Goal: Information Seeking & Learning: Learn about a topic

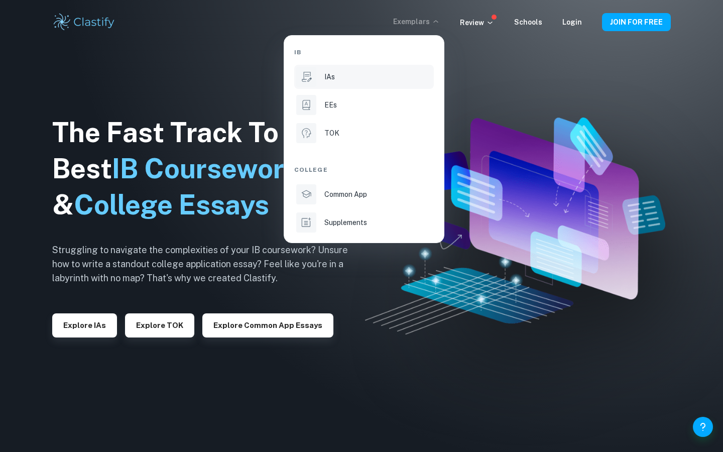
click at [347, 85] on li "IAs" at bounding box center [364, 77] width 140 height 24
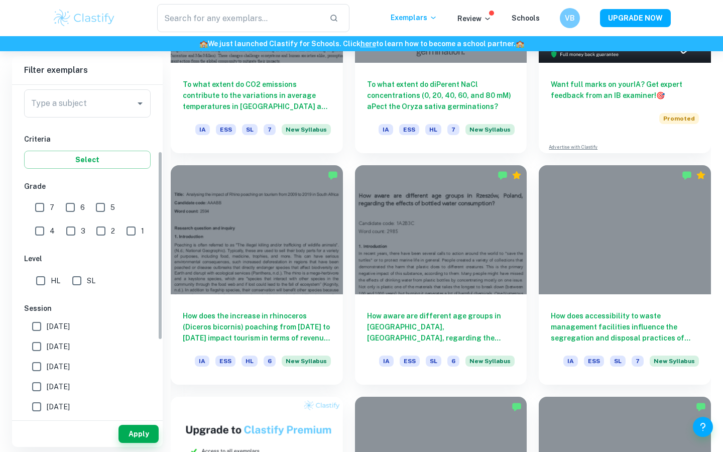
scroll to position [149, 0]
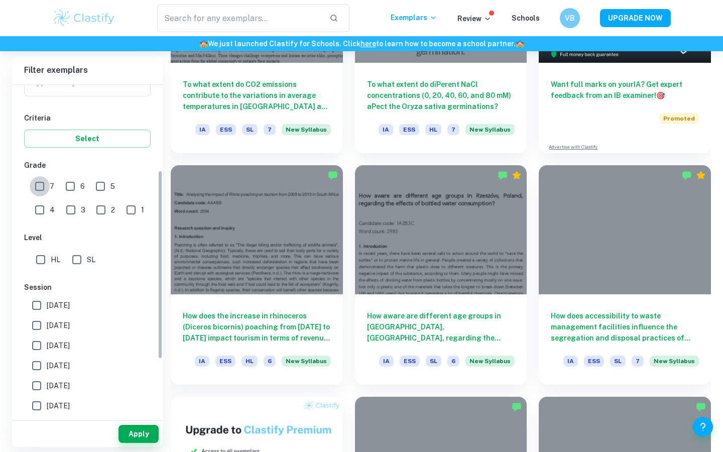
click at [37, 189] on input "7" at bounding box center [40, 186] width 20 height 20
checkbox input "true"
click at [49, 265] on input "HL" at bounding box center [41, 260] width 20 height 20
checkbox input "true"
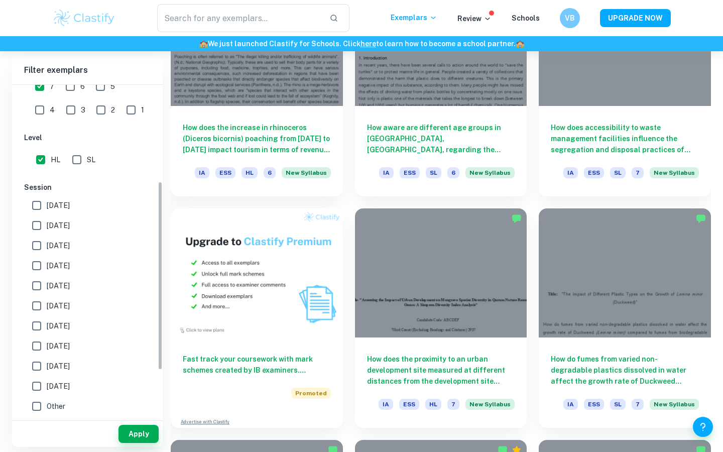
scroll to position [0, 0]
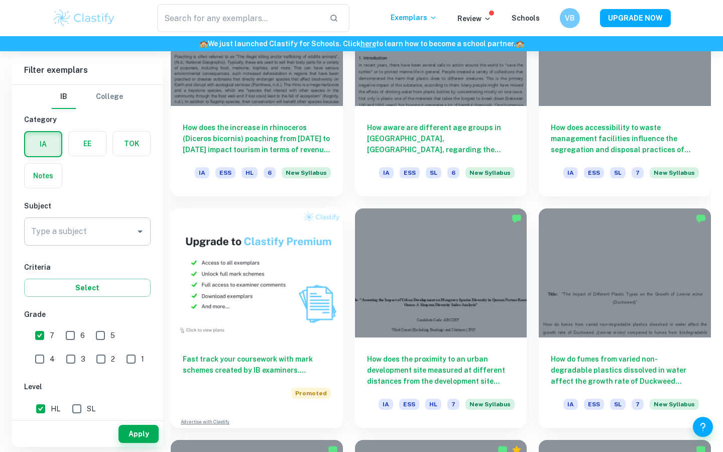
click at [101, 229] on input "Type a subject" at bounding box center [80, 231] width 102 height 19
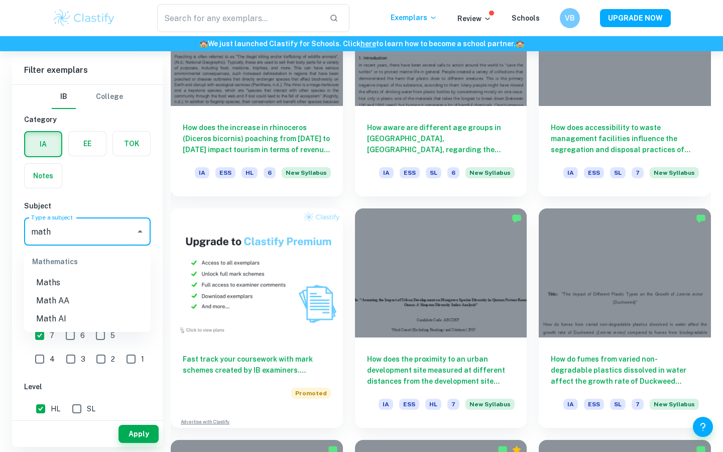
click at [80, 298] on li "Math AA" at bounding box center [87, 301] width 127 height 18
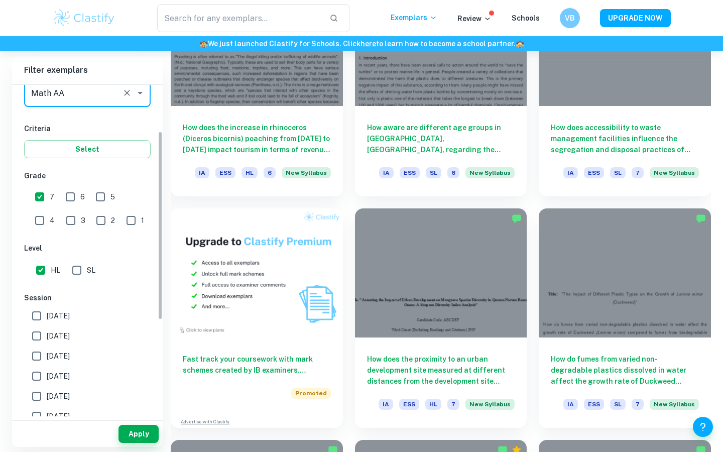
scroll to position [177, 0]
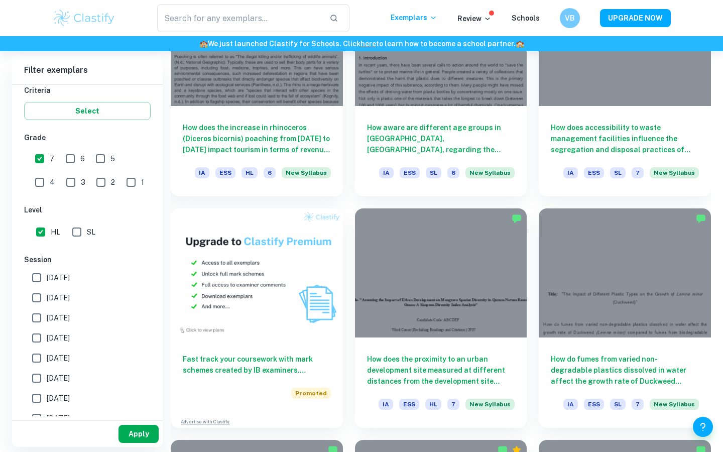
type input "Math AA"
click at [147, 431] on button "Apply" at bounding box center [138, 434] width 40 height 18
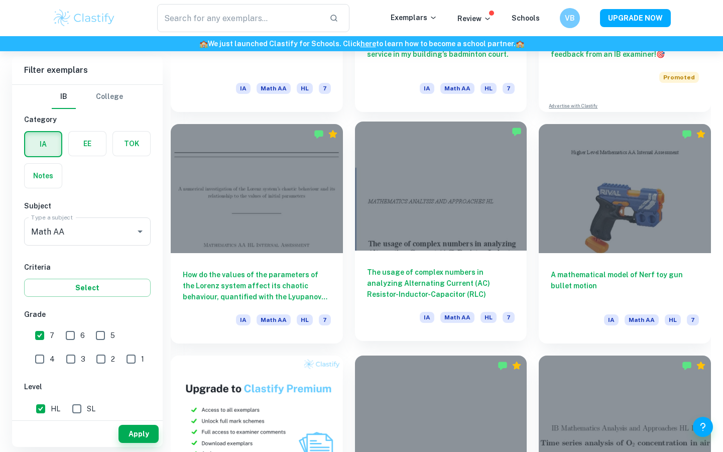
scroll to position [458, 0]
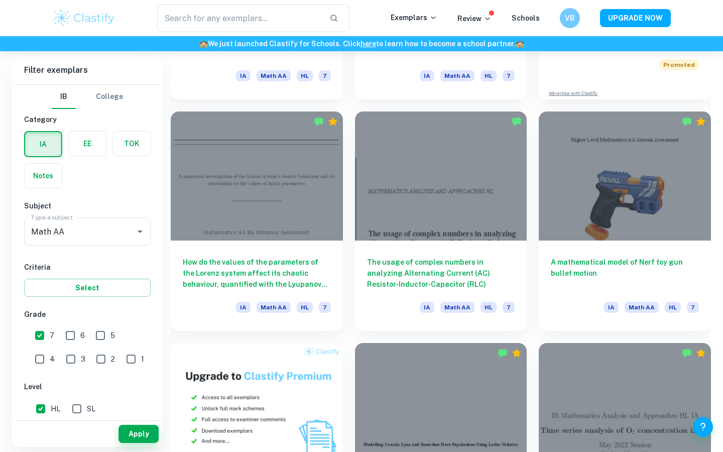
click at [536, 284] on div "A mathematical model of Nerf toy gun bullet motion IA Math AA HL 7" at bounding box center [619, 214] width 184 height 231
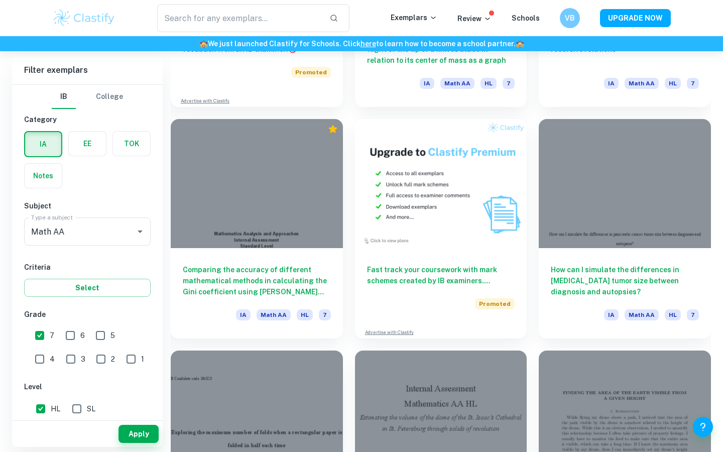
scroll to position [1840, 0]
click at [533, 287] on div "How can I simulate the differences in [MEDICAL_DATA] tumor size between diagnos…" at bounding box center [619, 221] width 184 height 231
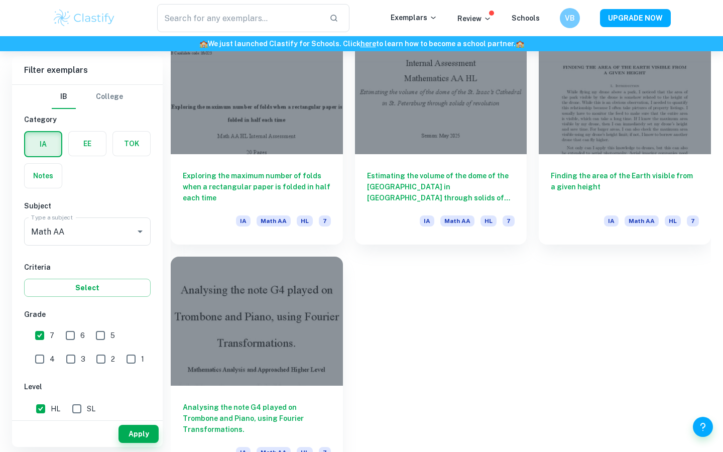
scroll to position [2189, 0]
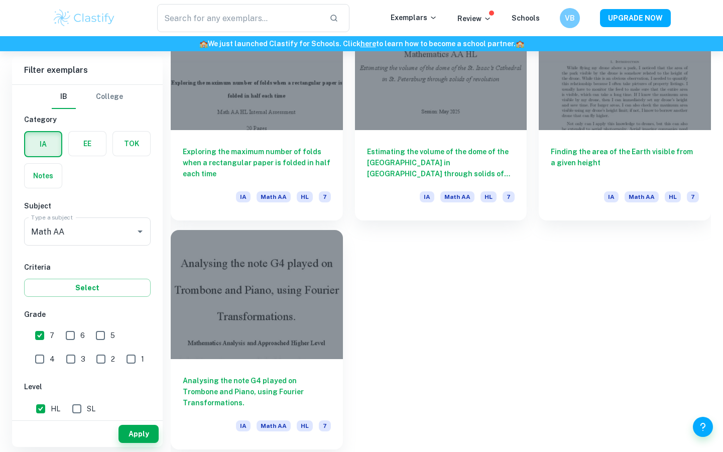
click at [262, 388] on h6 "Analysing the note G4 played on Trombone and Piano, using Fourier Transformatio…" at bounding box center [257, 391] width 148 height 33
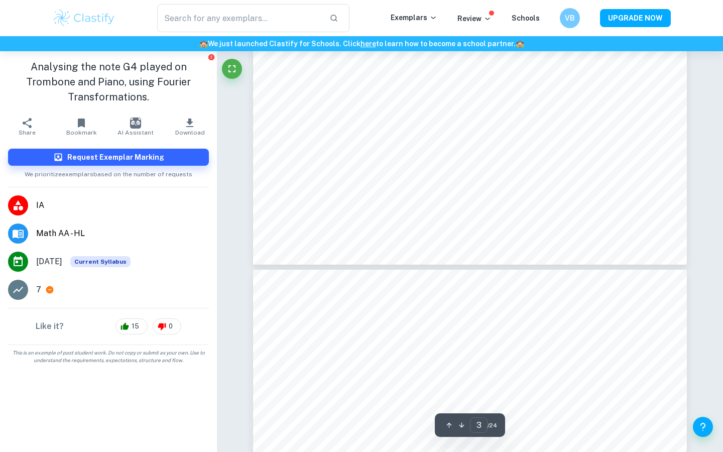
scroll to position [1788, 0]
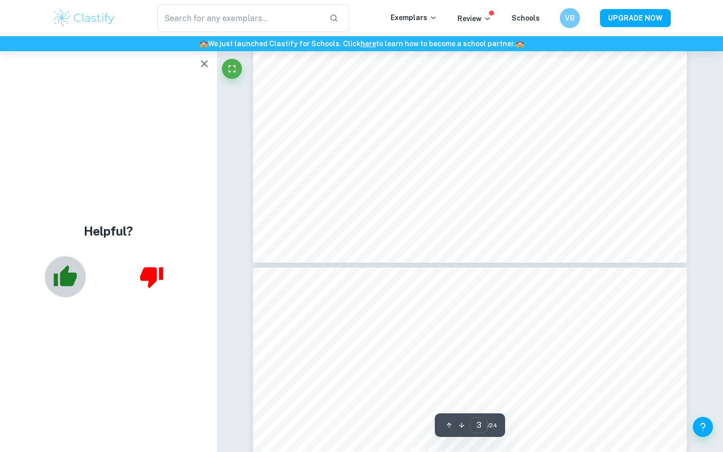
click at [59, 282] on icon "button" at bounding box center [65, 276] width 25 height 25
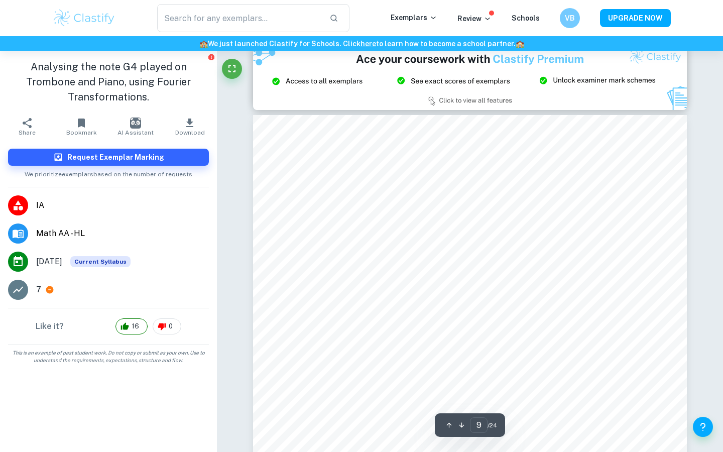
scroll to position [5165, 0]
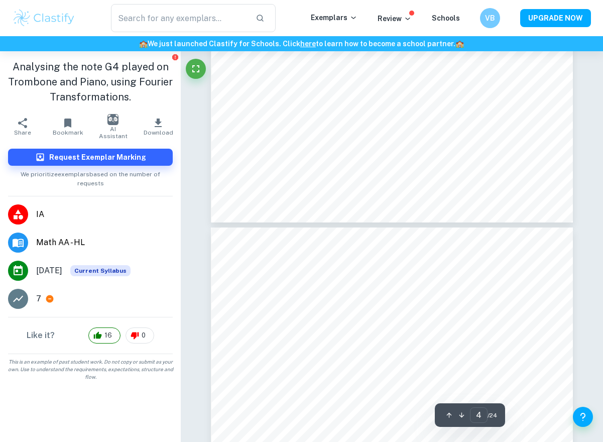
type input "3"
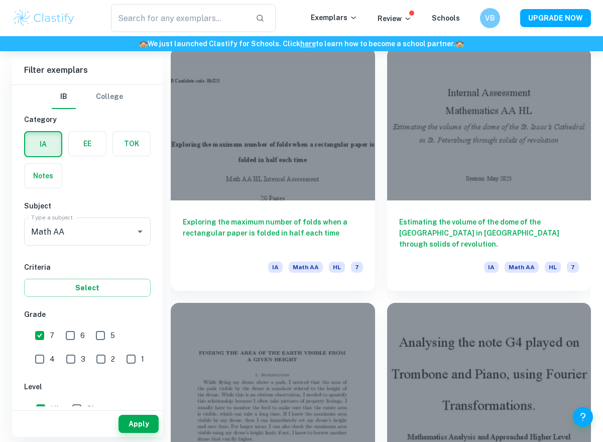
scroll to position [3461, 0]
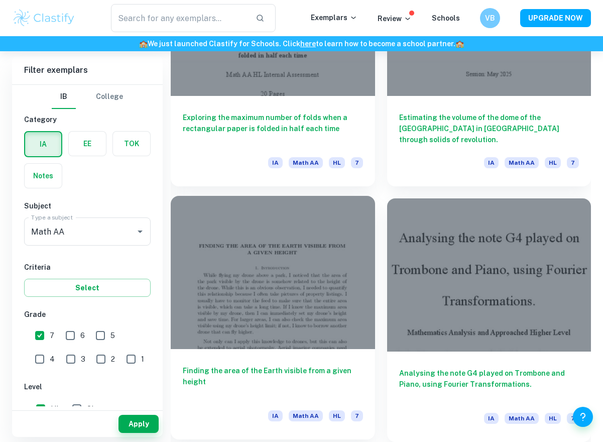
click at [340, 376] on h6 "Finding the area of the Earth visible from a given height" at bounding box center [273, 381] width 180 height 33
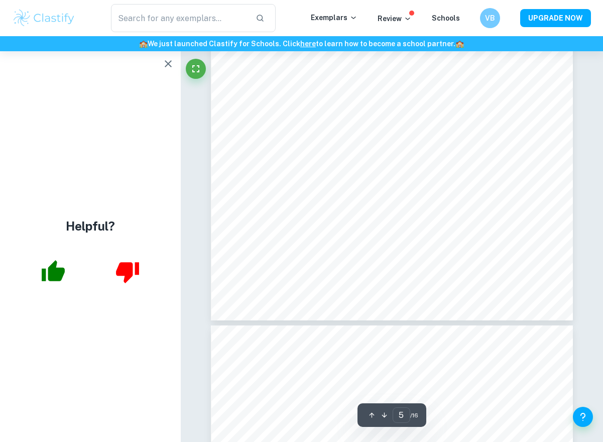
scroll to position [2223, 0]
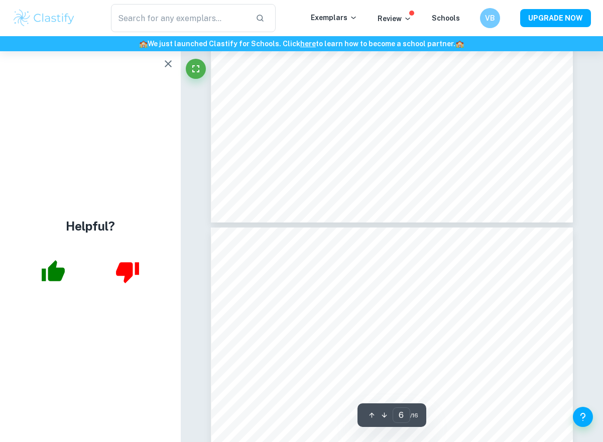
type input "7"
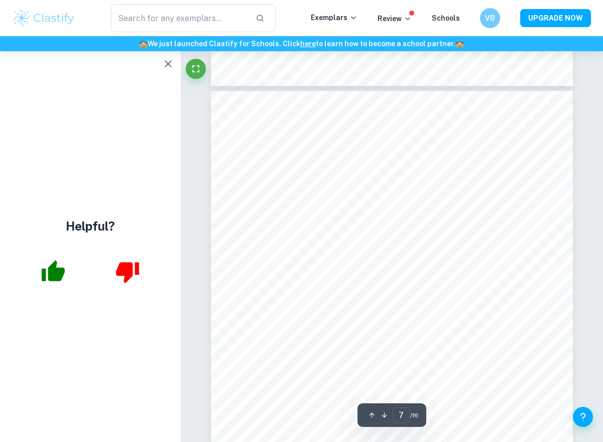
scroll to position [2948, 0]
